Goal: Task Accomplishment & Management: Use online tool/utility

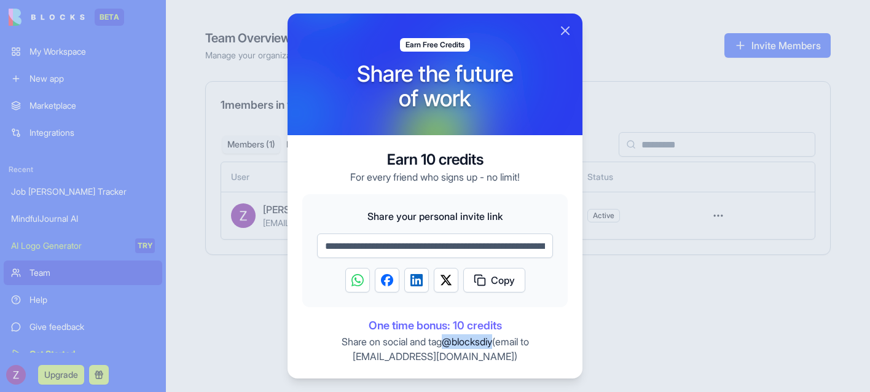
scroll to position [14, 0]
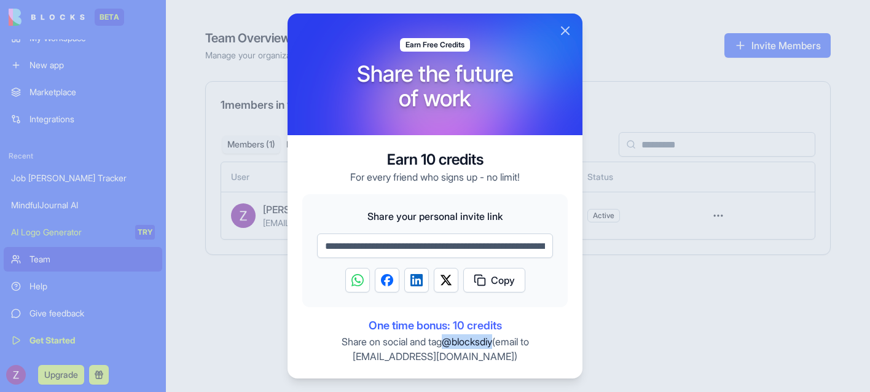
click at [564, 31] on button "Close" at bounding box center [565, 30] width 15 height 15
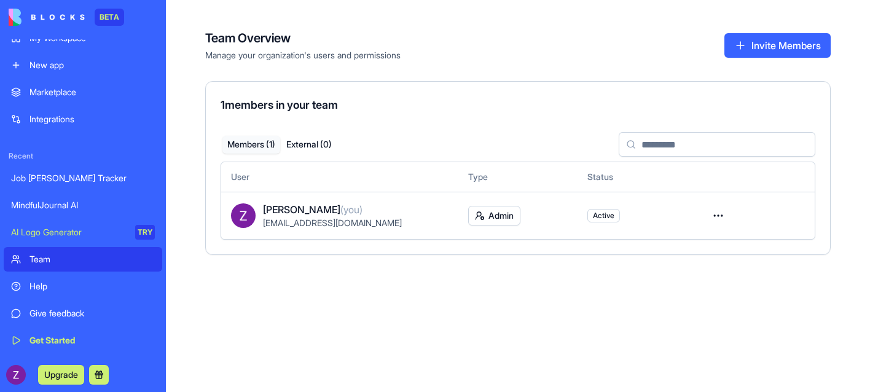
click at [69, 205] on div "MindfulJournal AI" at bounding box center [83, 205] width 144 height 12
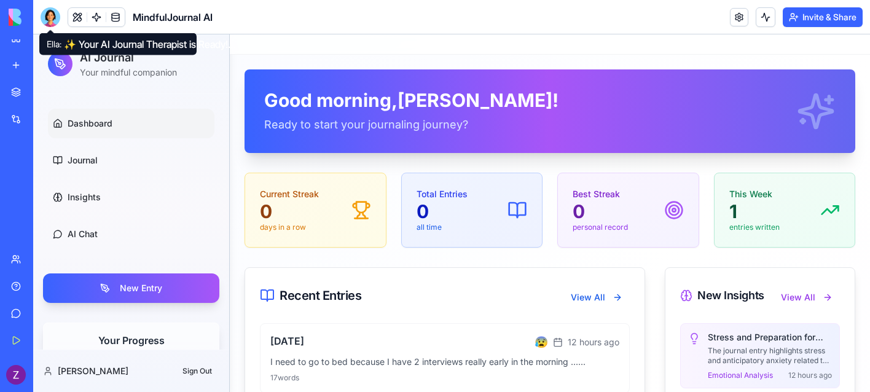
click at [53, 15] on div at bounding box center [51, 17] width 20 height 20
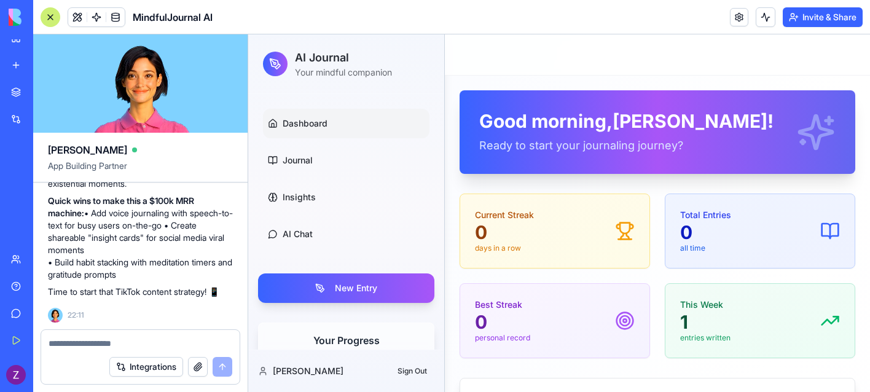
scroll to position [1777, 0]
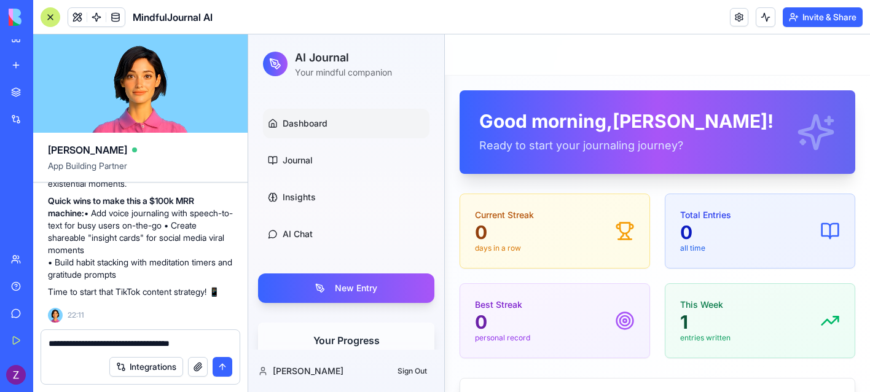
type textarea "**********"
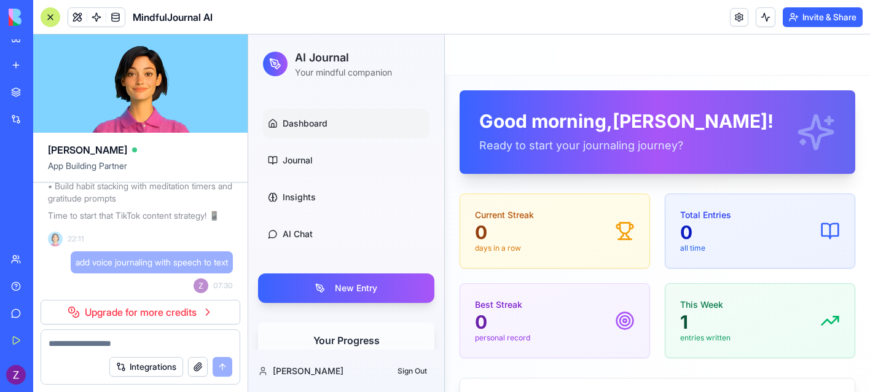
click at [145, 315] on link "Upgrade for more credits" at bounding box center [141, 312] width 200 height 25
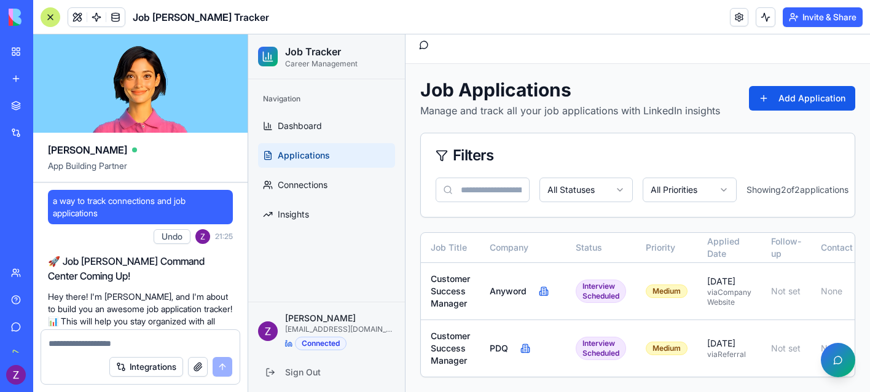
scroll to position [2547, 0]
